Goal: Book appointment/travel/reservation

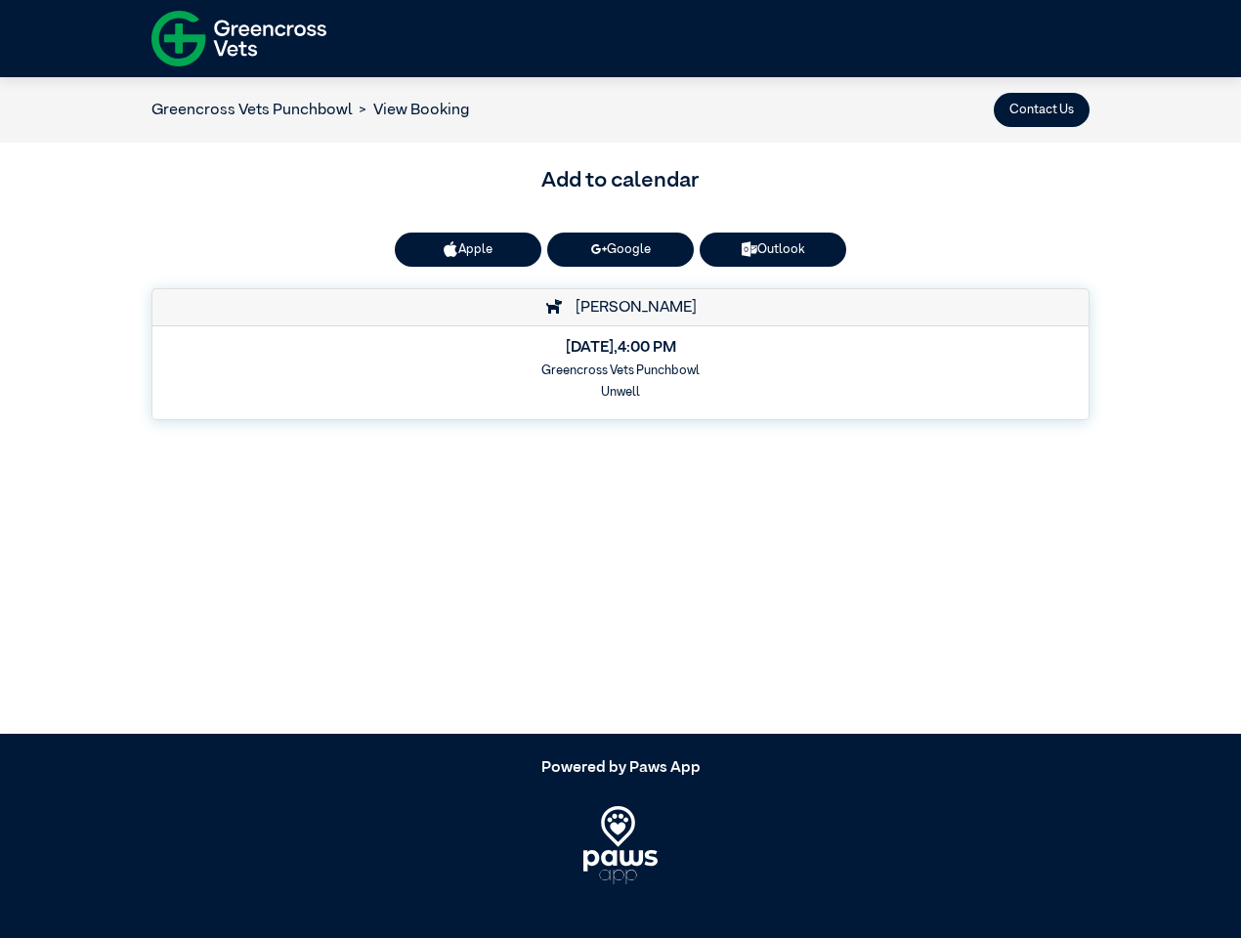
click at [1042, 109] on button "Contact Us" at bounding box center [1042, 110] width 96 height 34
click at [468, 249] on button "Apple" at bounding box center [468, 250] width 147 height 34
